Goal: Navigation & Orientation: Find specific page/section

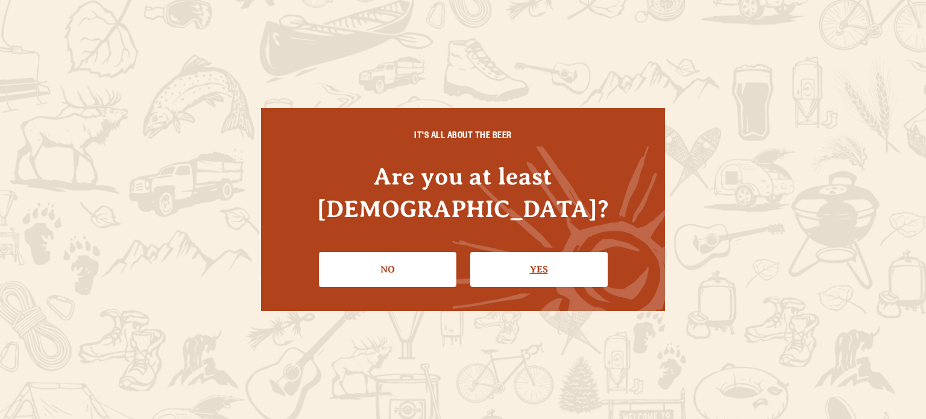
click at [521, 252] on link "Yes" at bounding box center [539, 269] width 138 height 35
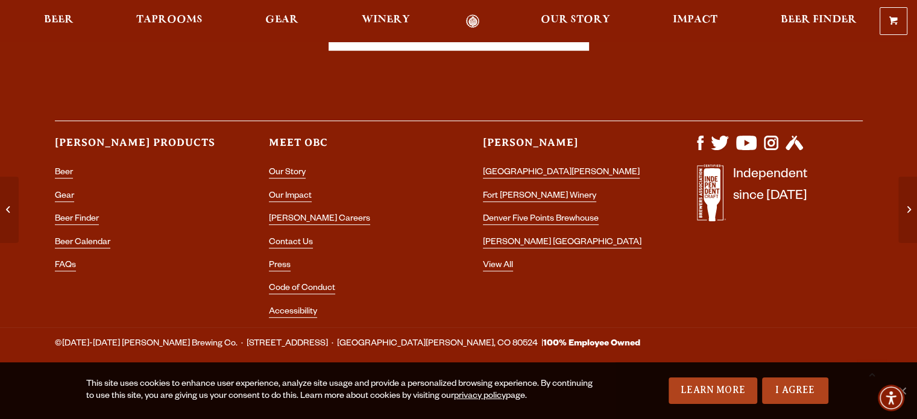
scroll to position [765, 0]
click at [585, 15] on span "Our Story" at bounding box center [575, 20] width 69 height 10
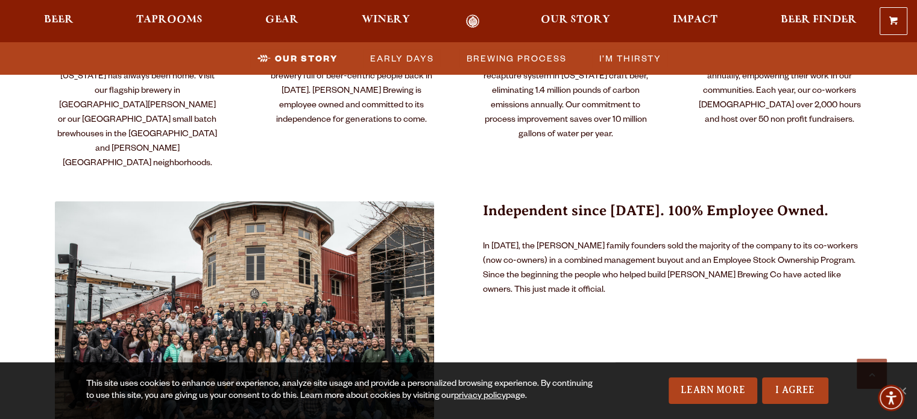
scroll to position [812, 0]
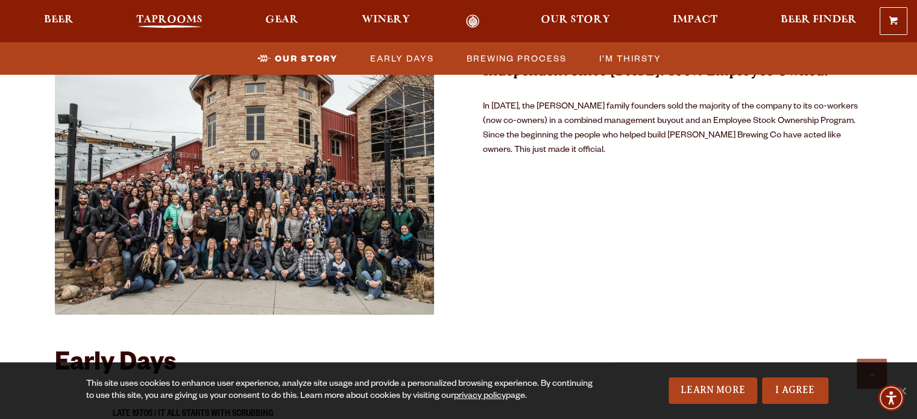
click at [131, 24] on link "Taprooms" at bounding box center [169, 21] width 82 height 14
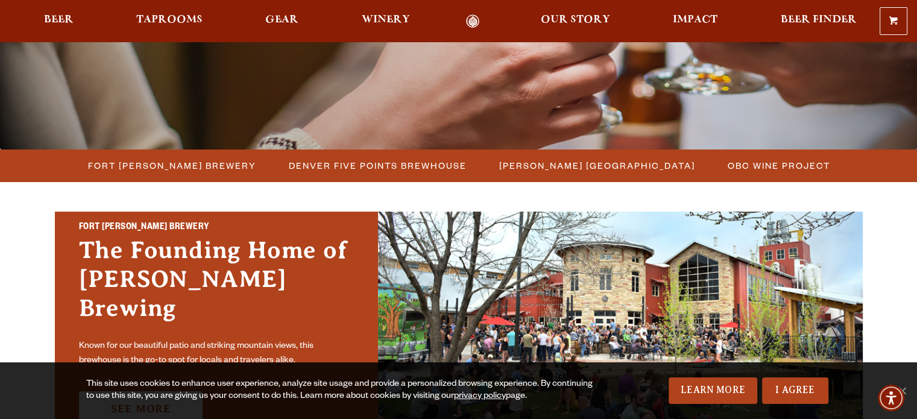
scroll to position [243, 0]
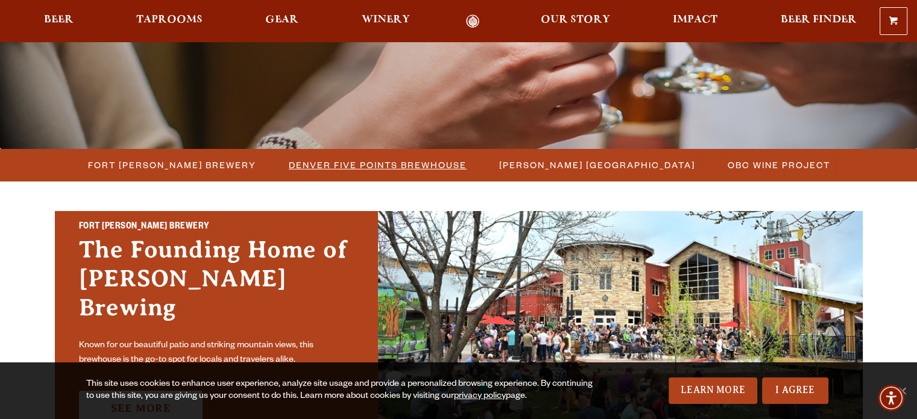
click at [365, 168] on span "Denver Five Points Brewhouse" at bounding box center [378, 164] width 178 height 17
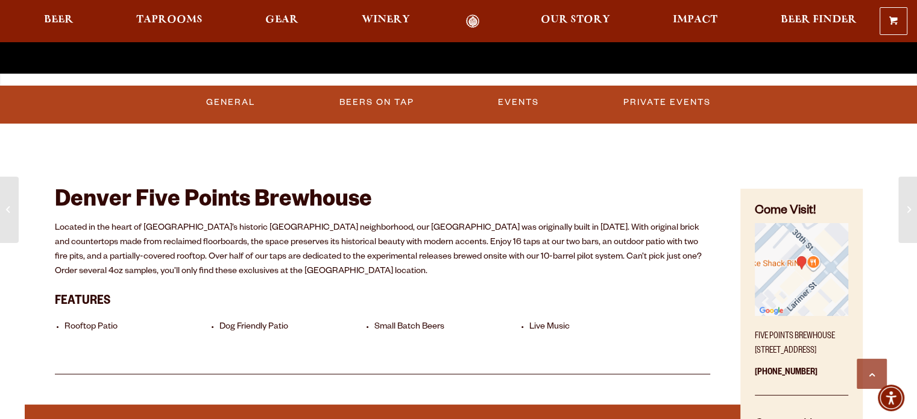
scroll to position [443, 0]
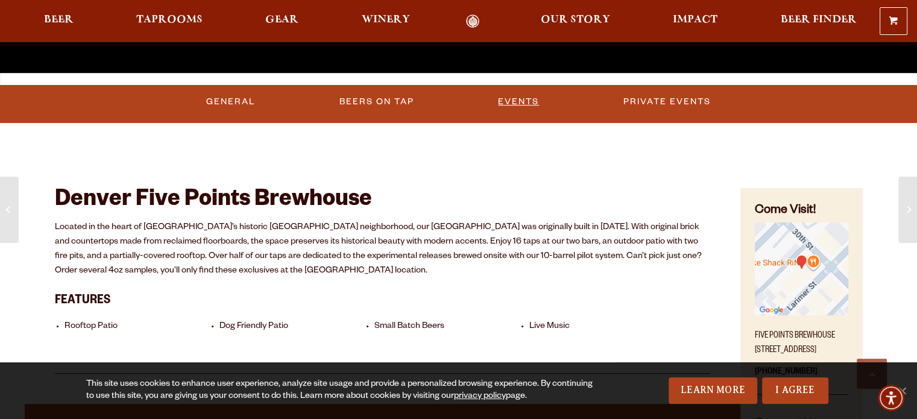
click at [524, 107] on link "Events" at bounding box center [518, 102] width 51 height 28
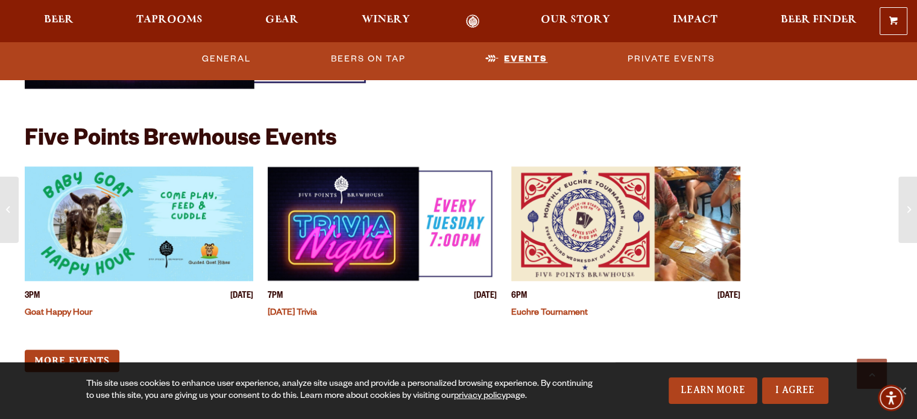
scroll to position [1404, 0]
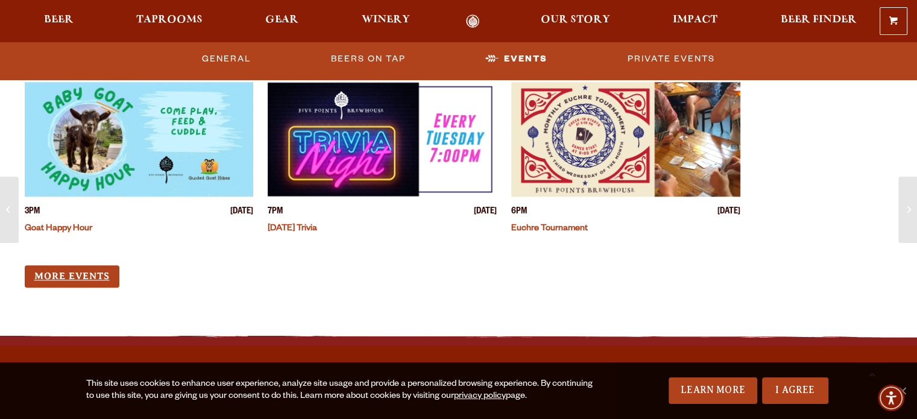
click at [72, 269] on link "More Events" at bounding box center [72, 276] width 95 height 22
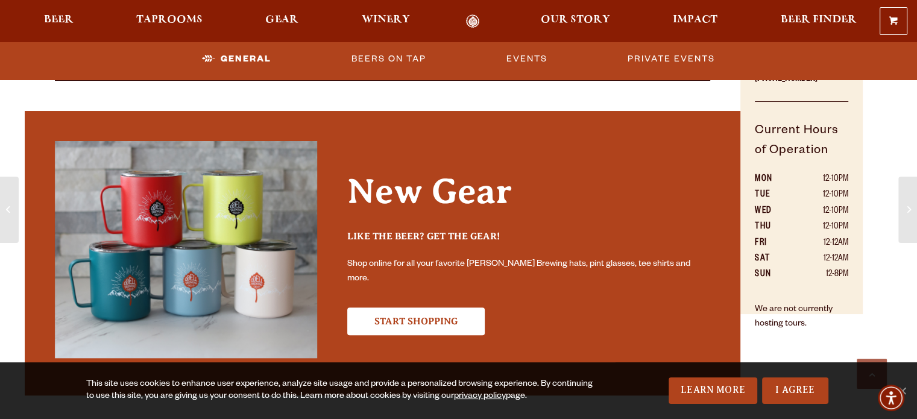
scroll to position [500, 0]
